Goal: Transaction & Acquisition: Purchase product/service

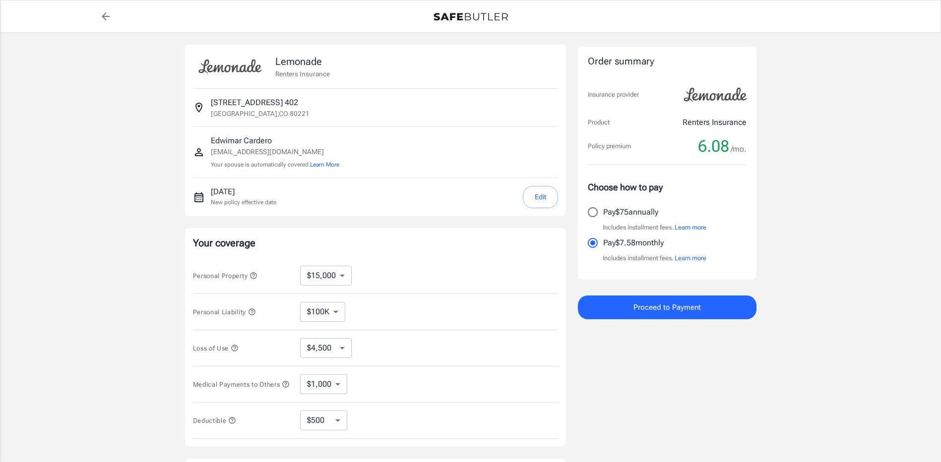
select select "15000"
select select "500"
click at [593, 214] on input "Pay $75 annually" at bounding box center [592, 212] width 21 height 21
radio input "true"
click at [662, 310] on span "Proceed to Payment" at bounding box center [666, 307] width 67 height 13
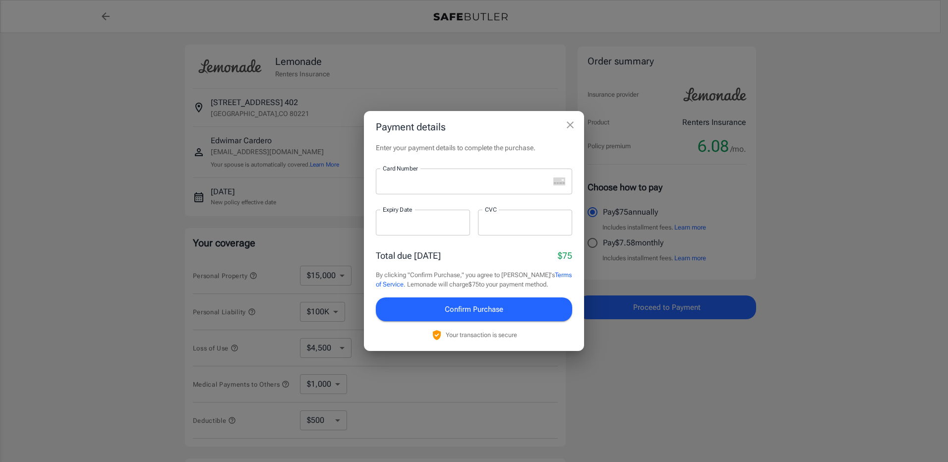
click at [437, 187] on div at bounding box center [463, 182] width 174 height 26
click at [437, 211] on div at bounding box center [423, 223] width 94 height 26
click at [464, 309] on span "Confirm Purchase" at bounding box center [474, 309] width 59 height 13
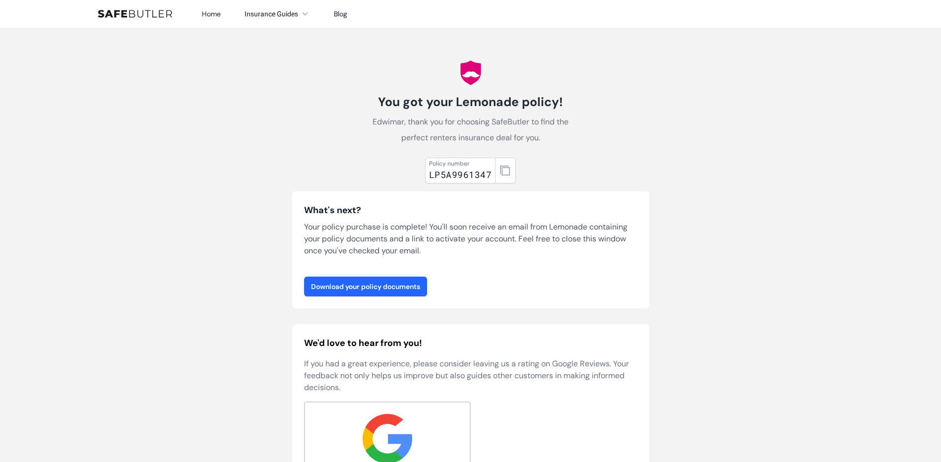
click at [382, 290] on link "Download your policy documents" at bounding box center [365, 287] width 123 height 20
